Goal: Information Seeking & Learning: Check status

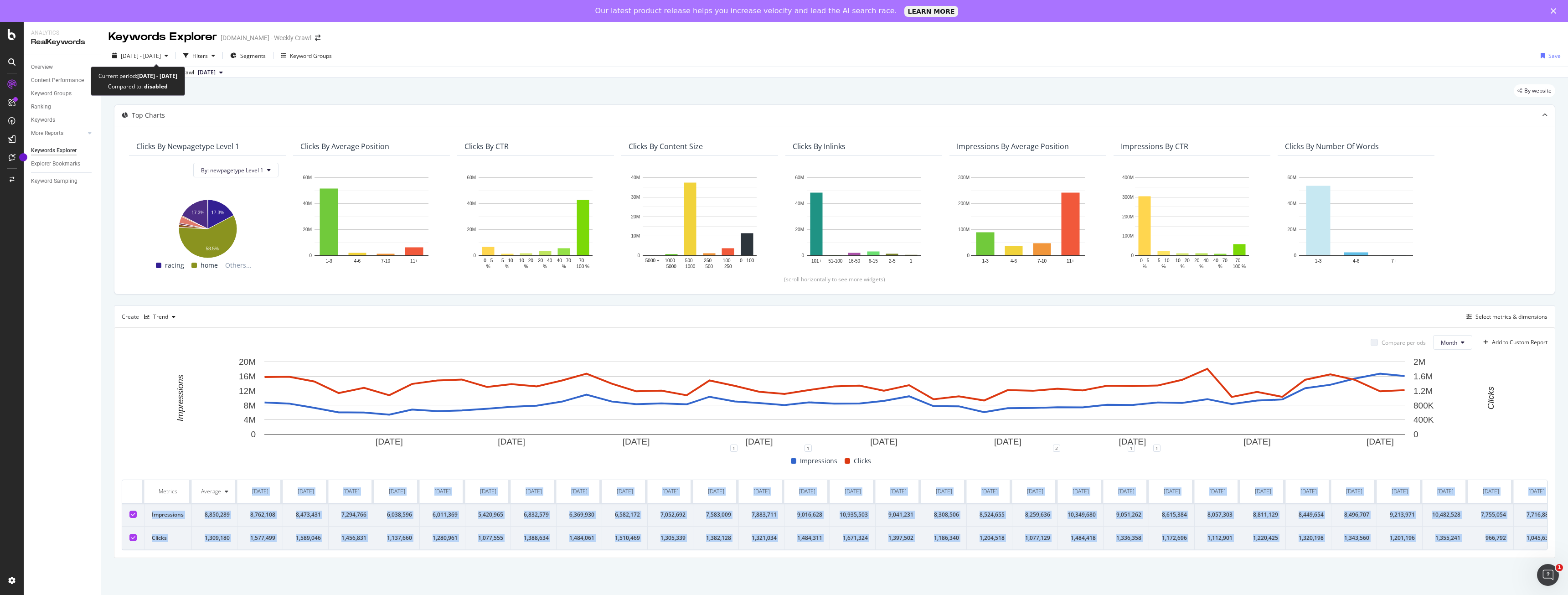
click at [161, 59] on span "[DATE] - [DATE]" at bounding box center [141, 55] width 40 height 8
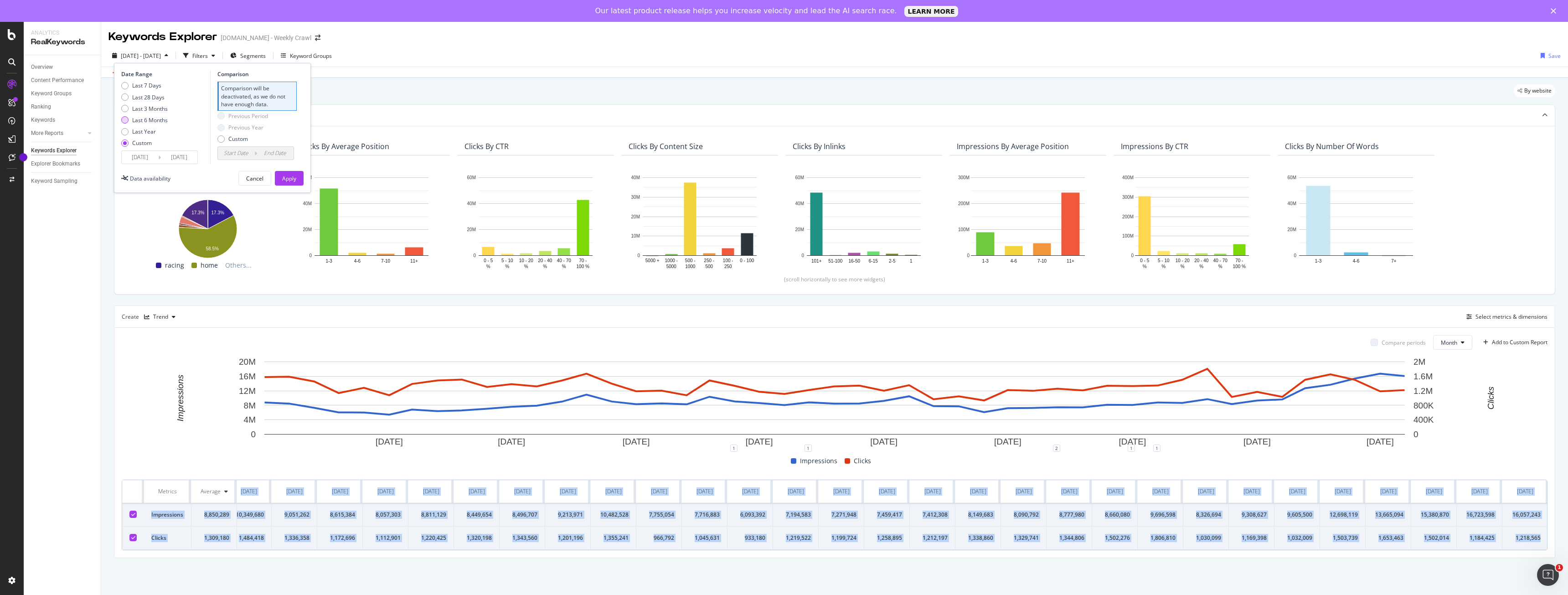
click at [131, 121] on div "Last 6 Months" at bounding box center [144, 120] width 46 height 8
type input "[DATE]"
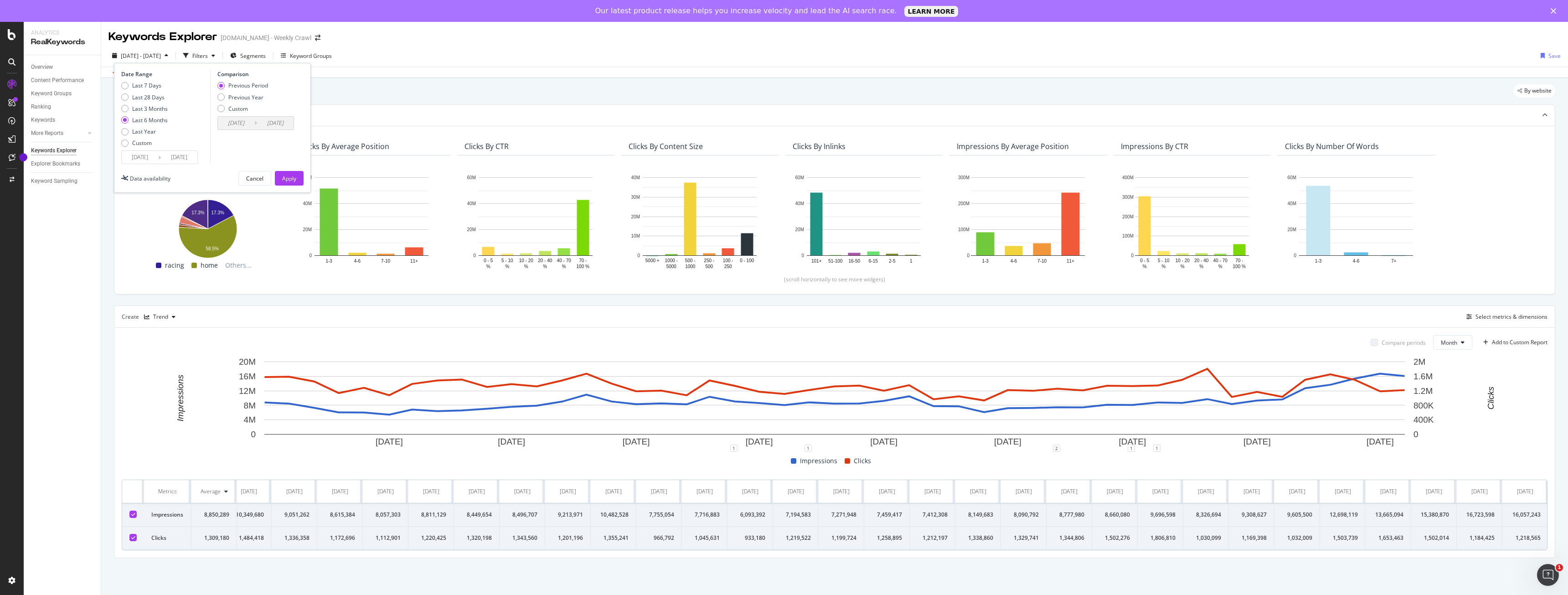
click at [148, 158] on input "[DATE]" at bounding box center [140, 157] width 37 height 13
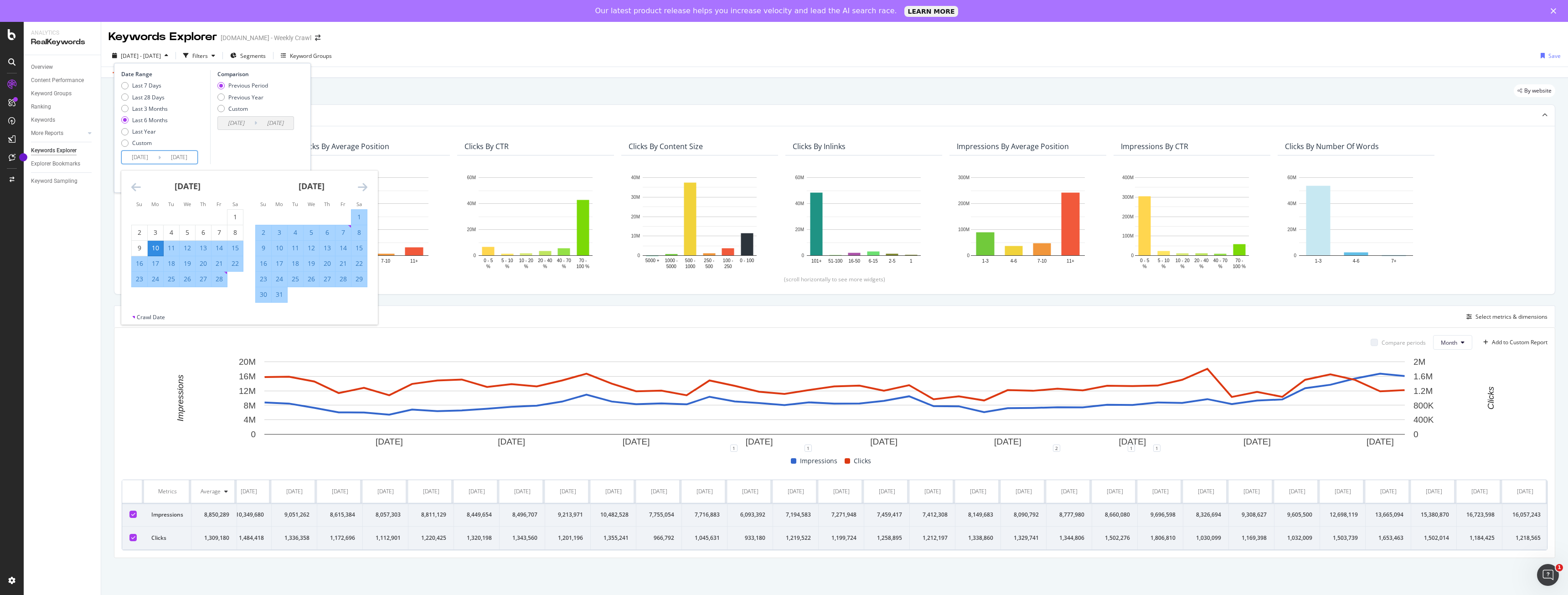
click at [135, 190] on icon "Move backward to switch to the previous month." at bounding box center [136, 187] width 10 height 11
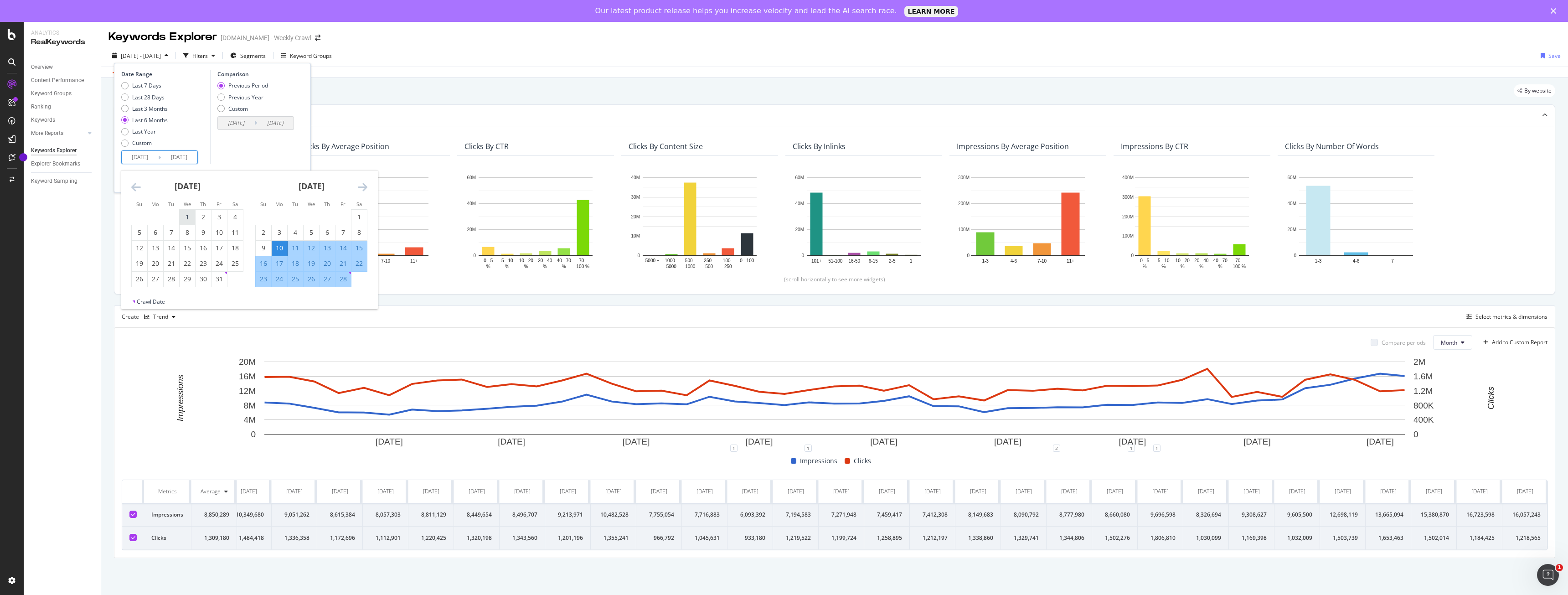
click at [195, 217] on div "1" at bounding box center [187, 217] width 15 height 9
type input "[DATE]"
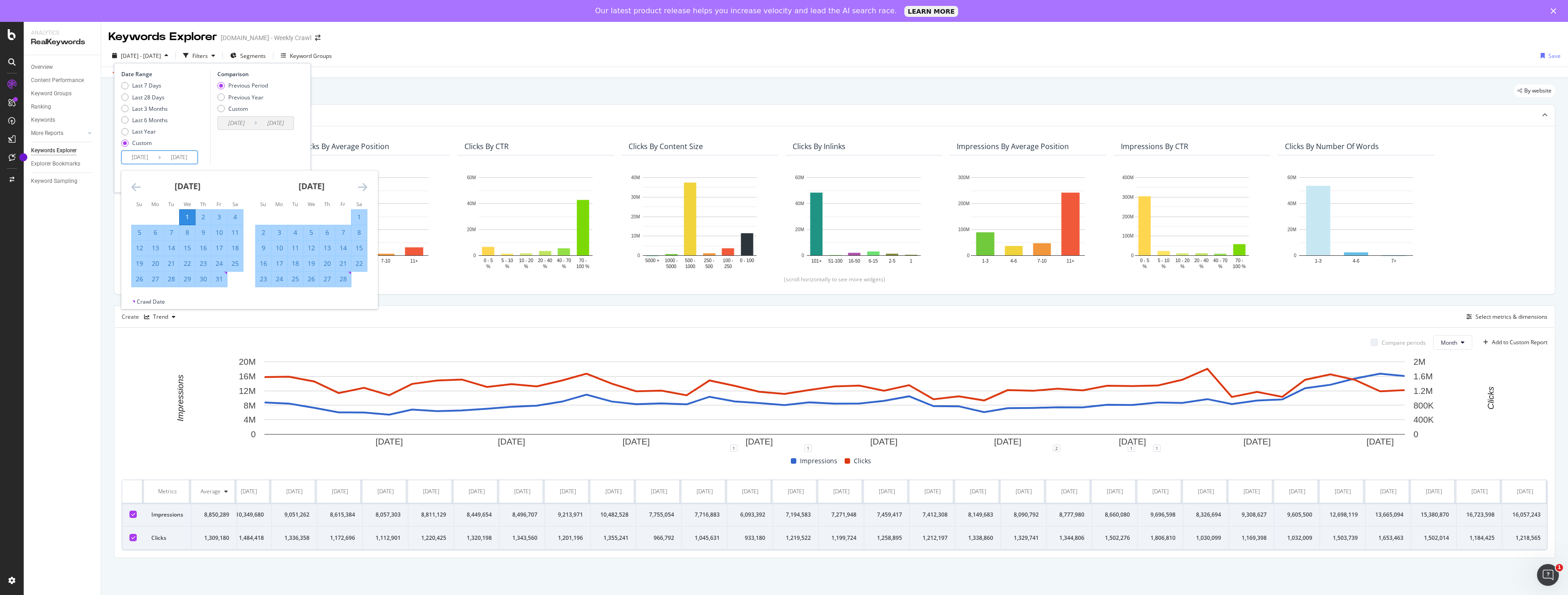
click at [222, 281] on div "31" at bounding box center [219, 279] width 15 height 9
type input "[DATE]"
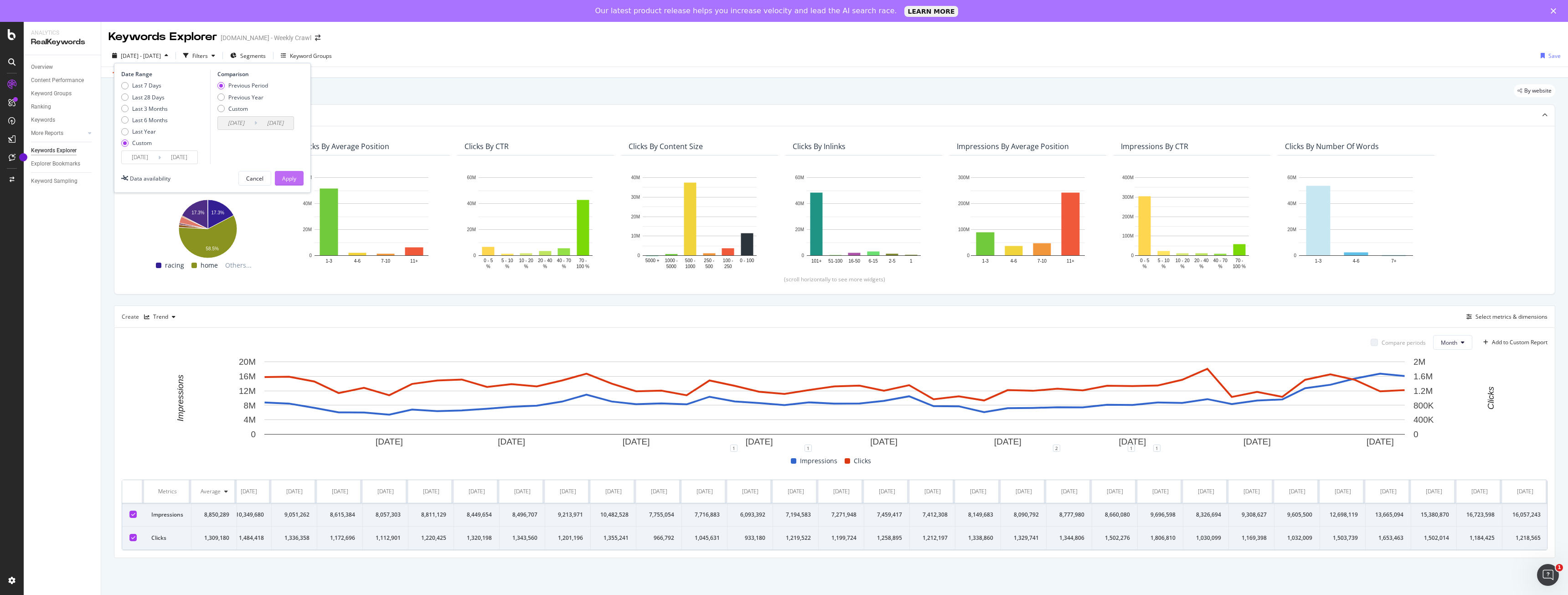
click at [290, 178] on div "Apply" at bounding box center [289, 178] width 14 height 8
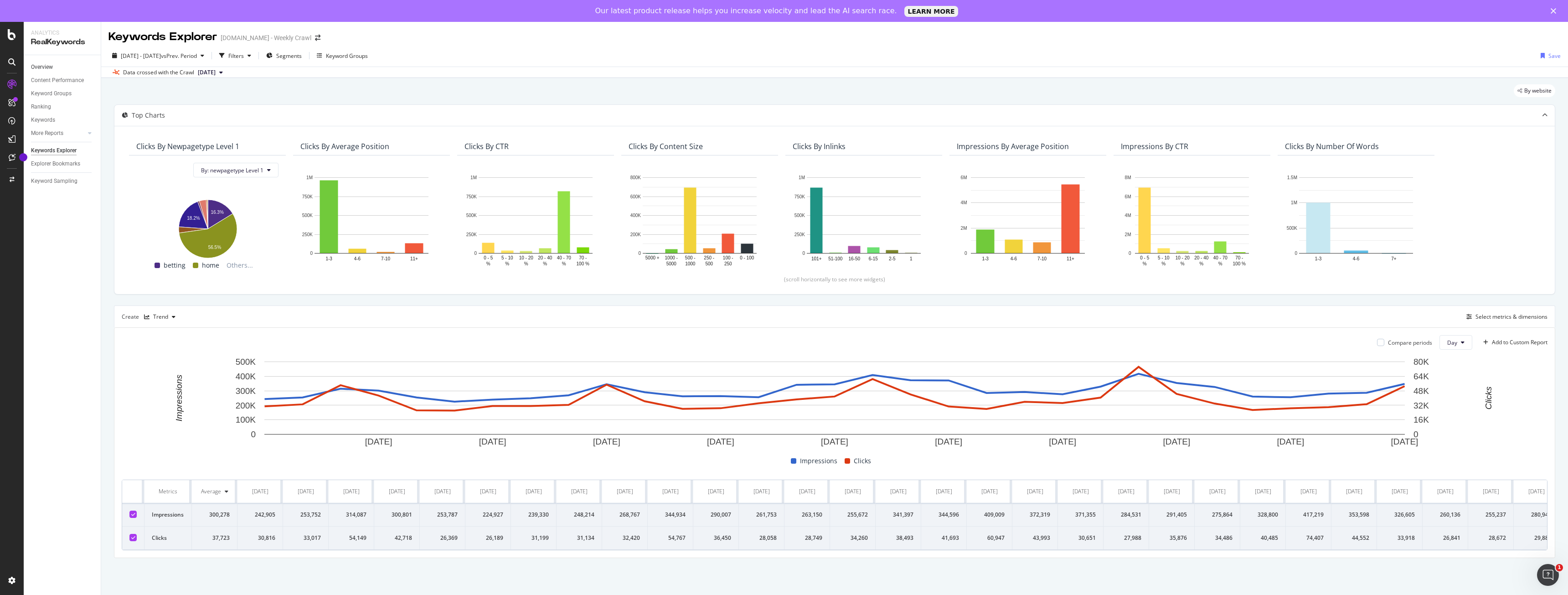
click at [59, 68] on link "Overview" at bounding box center [63, 68] width 63 height 10
